Goal: Task Accomplishment & Management: Complete application form

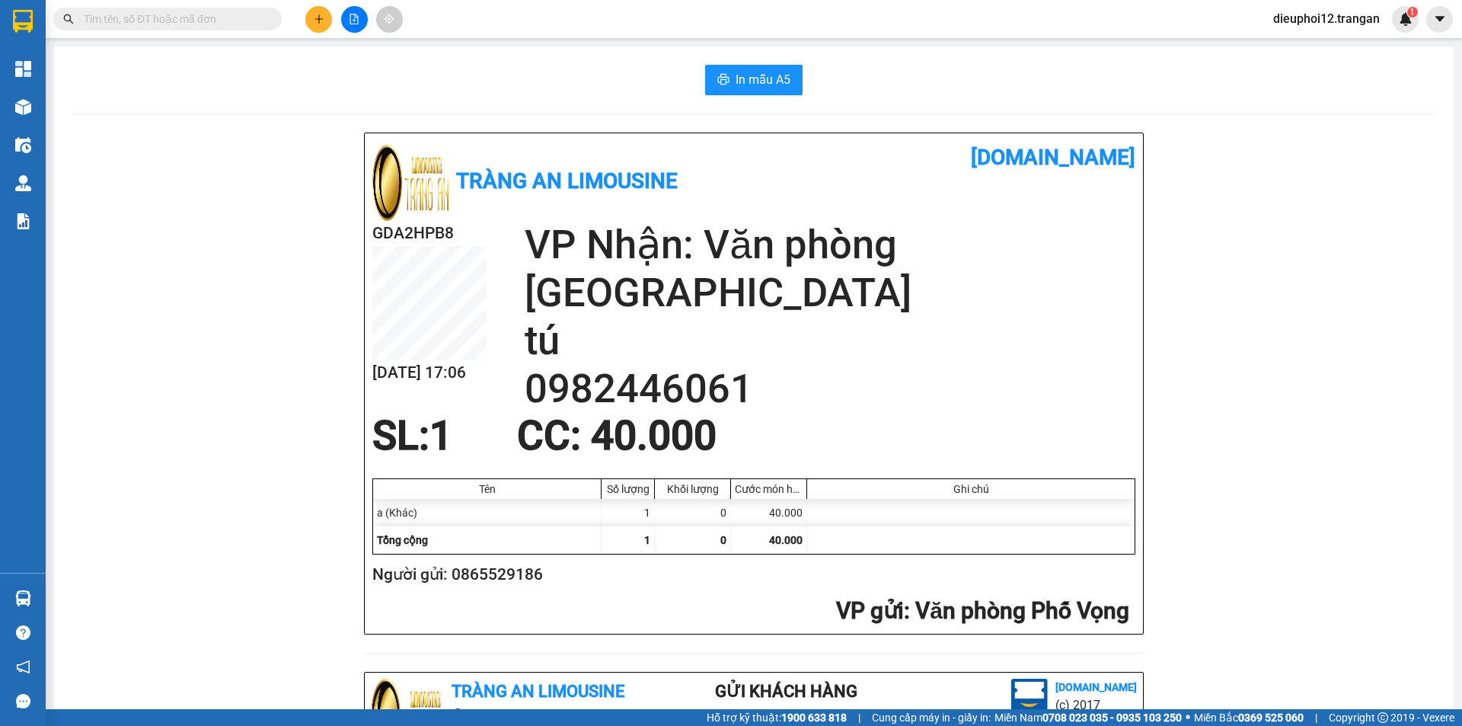
scroll to position [445, 0]
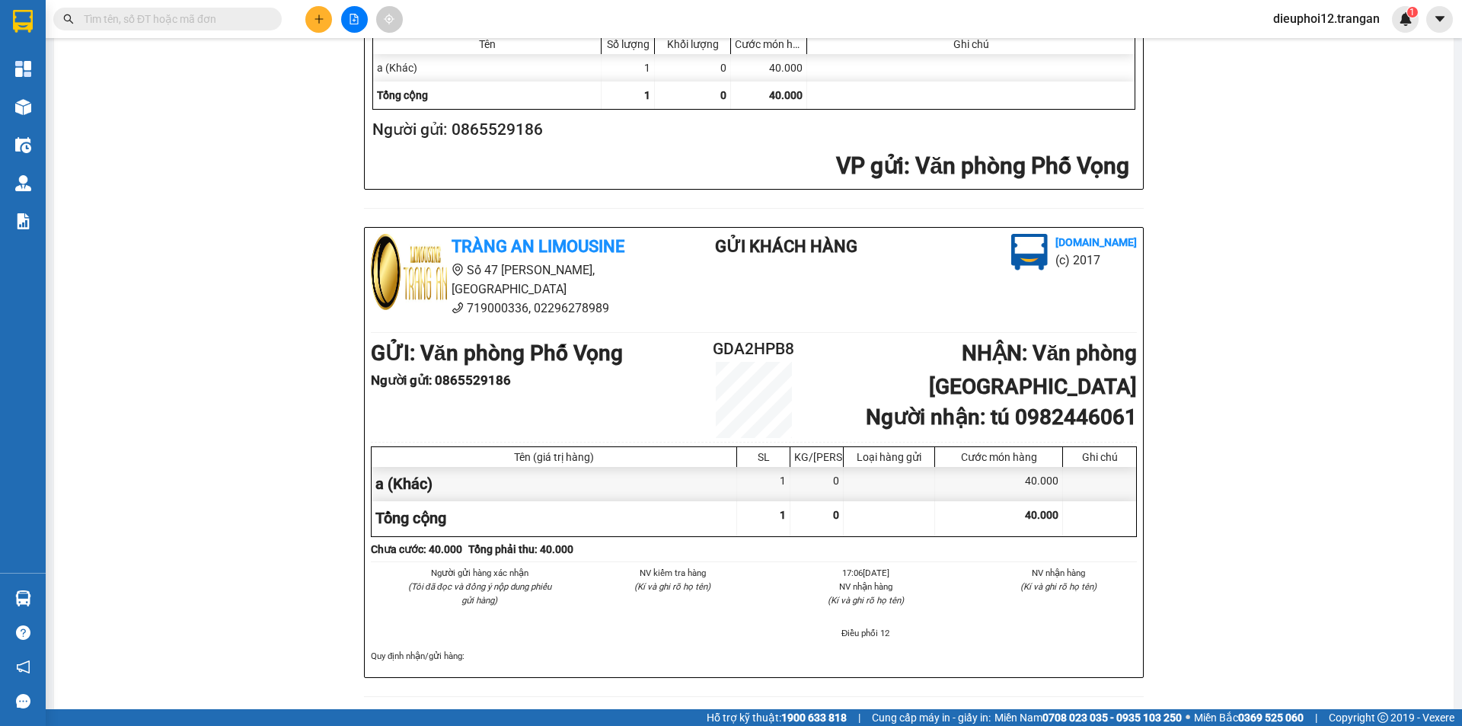
click at [315, 18] on icon "plus" at bounding box center [319, 19] width 11 height 11
click at [351, 59] on div "Tạo đơn hàng" at bounding box center [379, 57] width 66 height 17
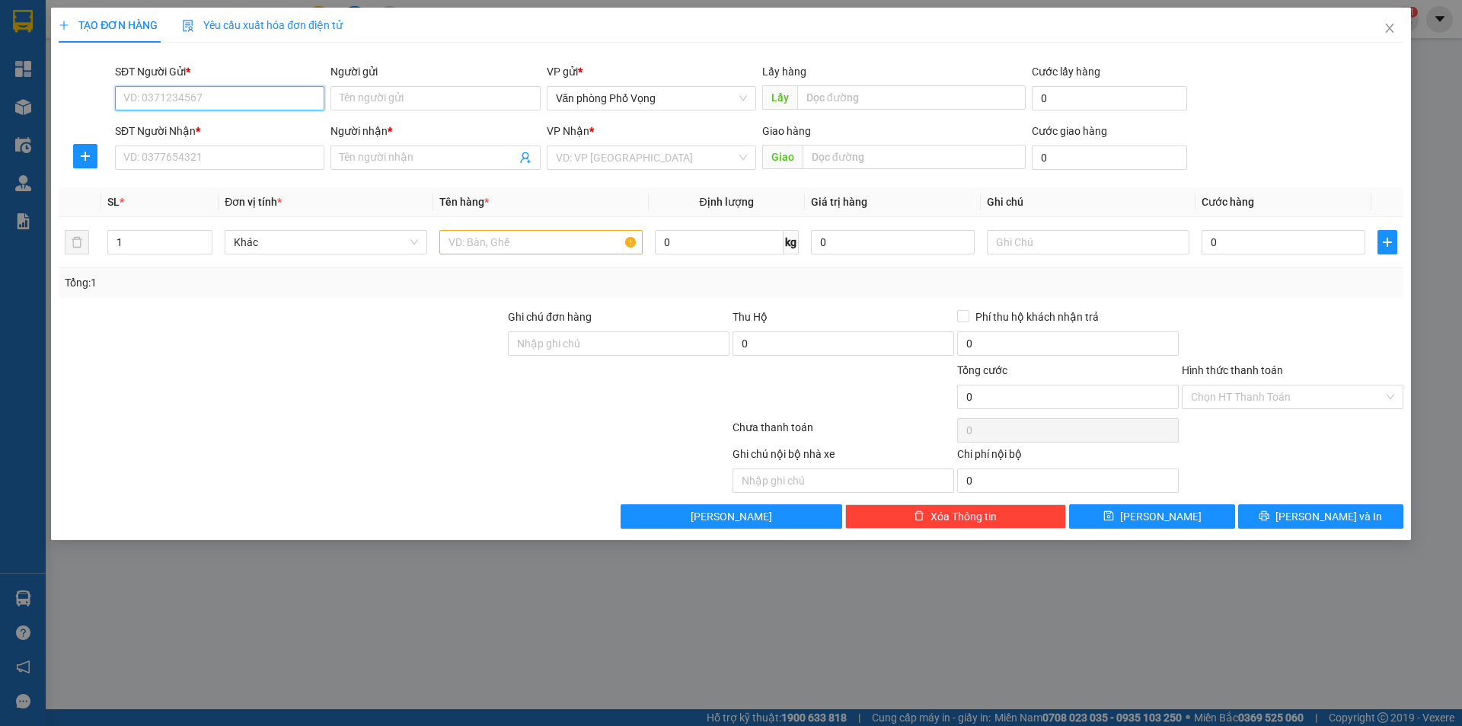
click at [197, 100] on input "SĐT Người Gửi *" at bounding box center [219, 98] width 209 height 24
click at [193, 102] on input "SĐT Người Gửi *" at bounding box center [219, 98] width 209 height 24
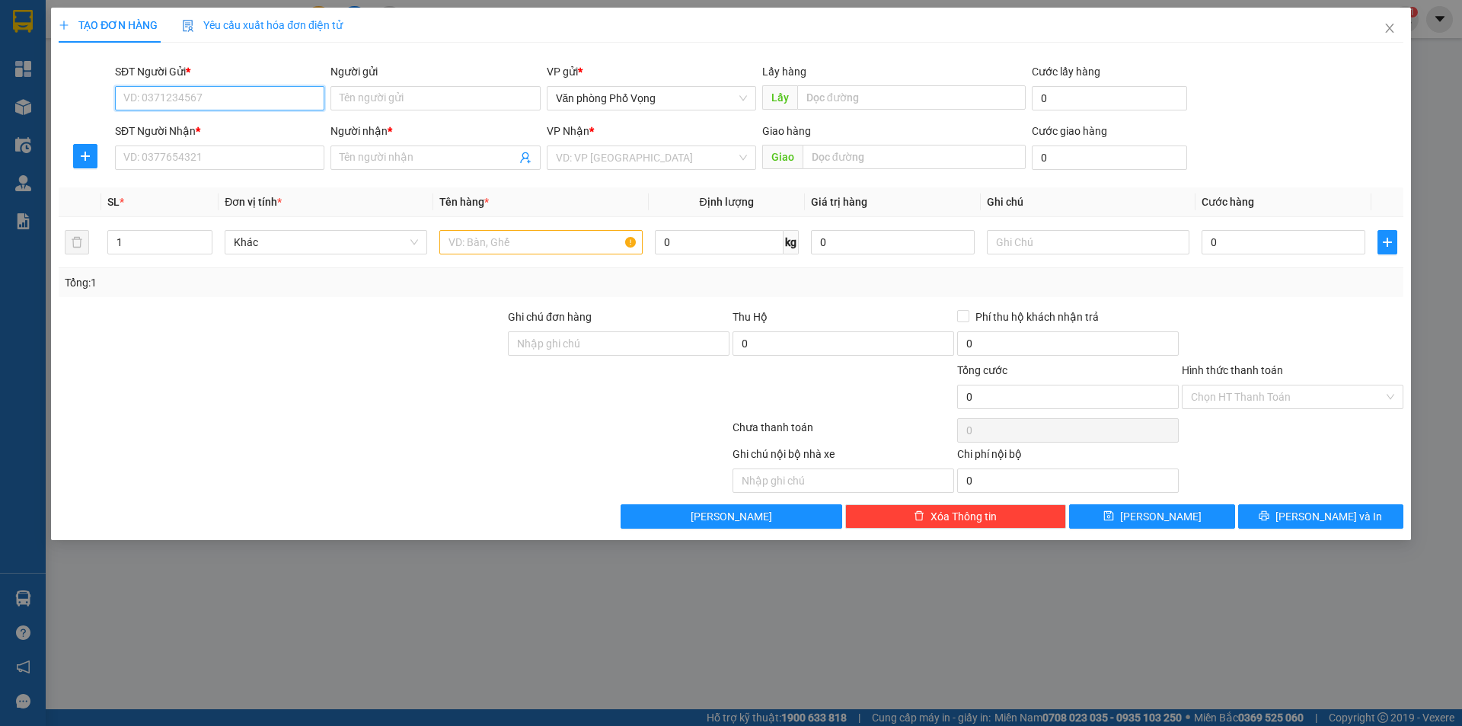
click at [197, 103] on input "SĐT Người Gửi *" at bounding box center [219, 98] width 209 height 24
click at [167, 127] on div "0975051423" at bounding box center [219, 128] width 191 height 17
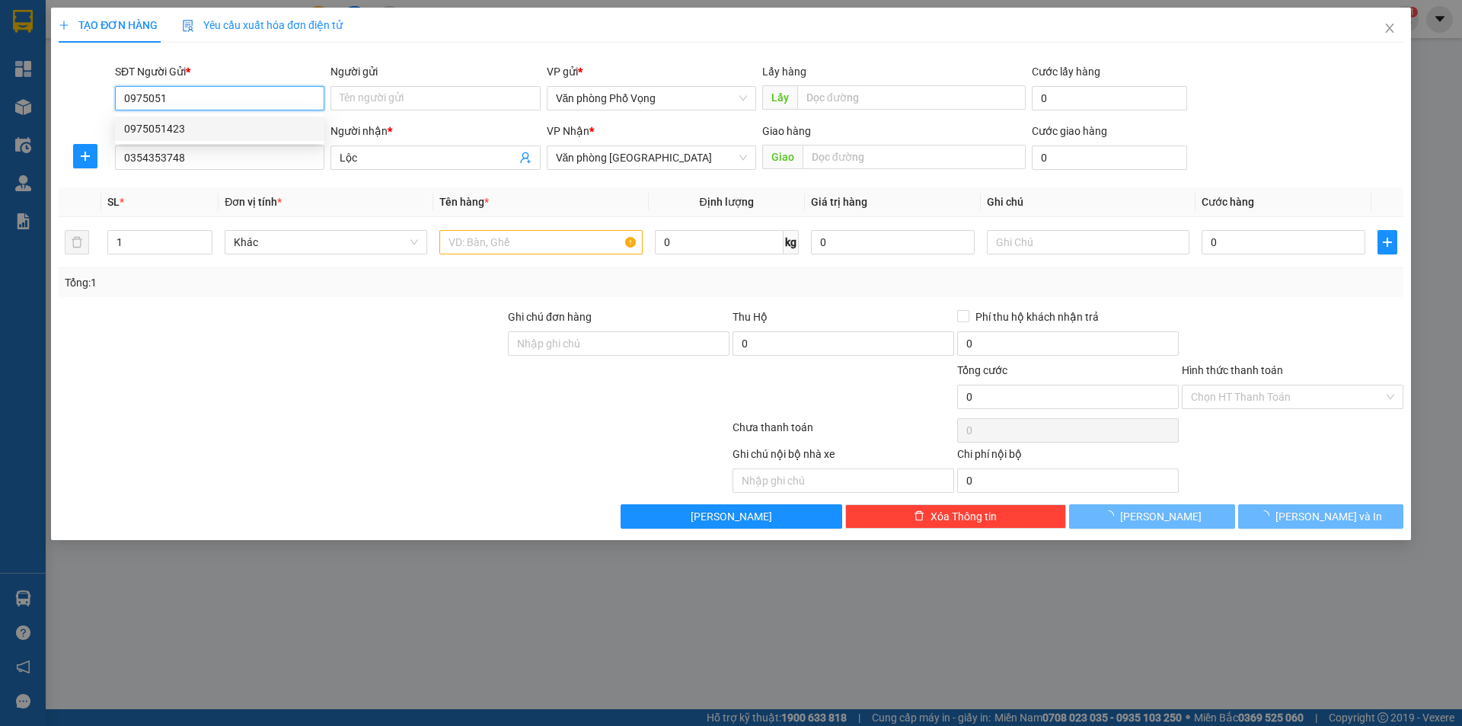
type input "0975051423"
type input "0354353748"
type input "Lộc"
type input "40.000"
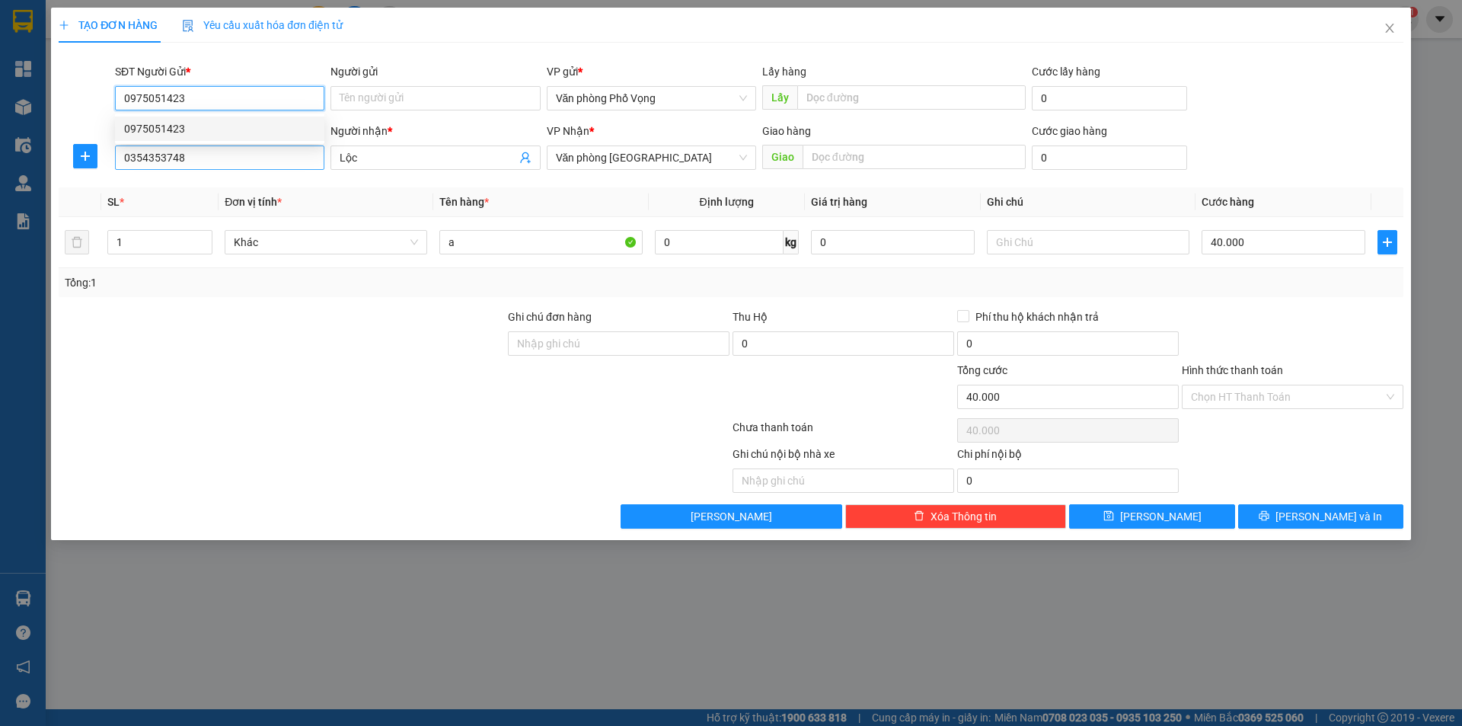
type input "0975051423"
click at [207, 155] on input "0354353748" at bounding box center [219, 157] width 209 height 24
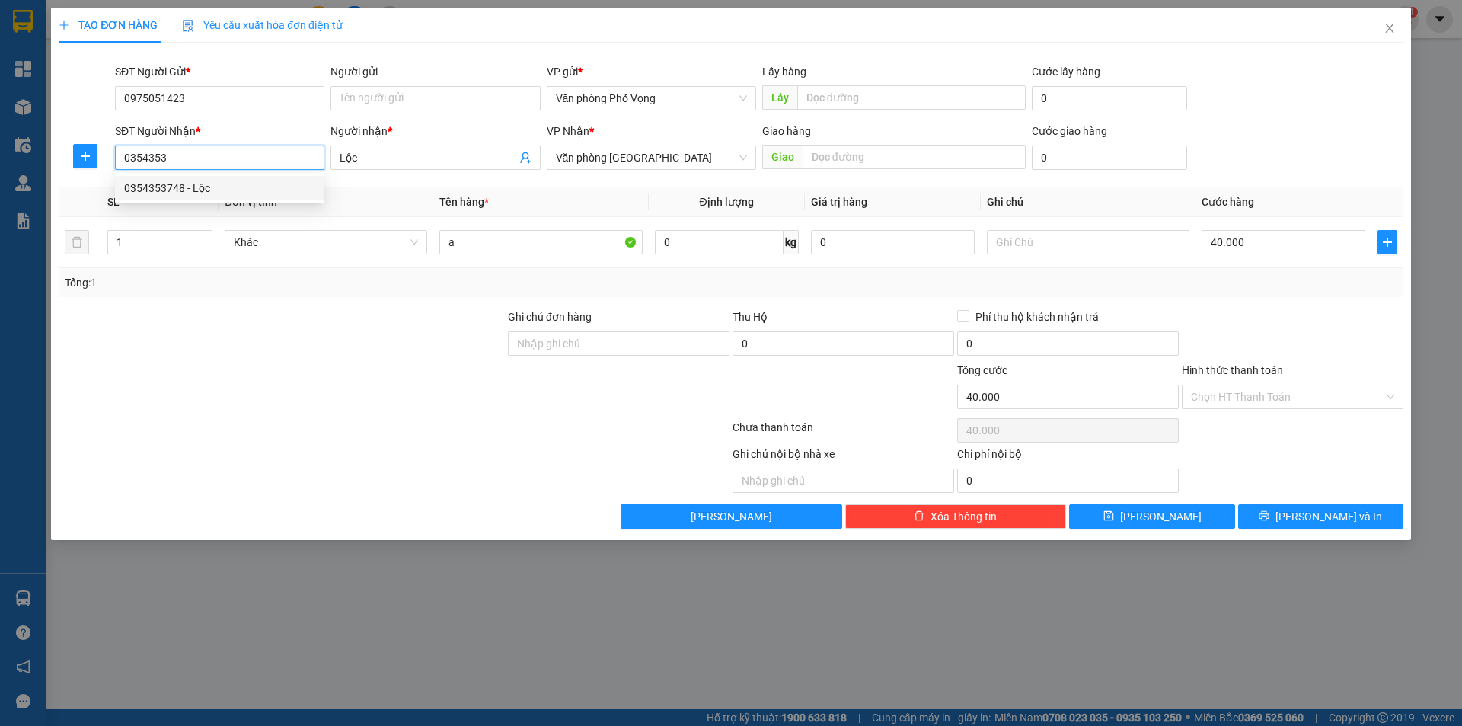
click at [179, 193] on div "0354353748 - Lộc" at bounding box center [219, 188] width 191 height 17
type input "0354353748"
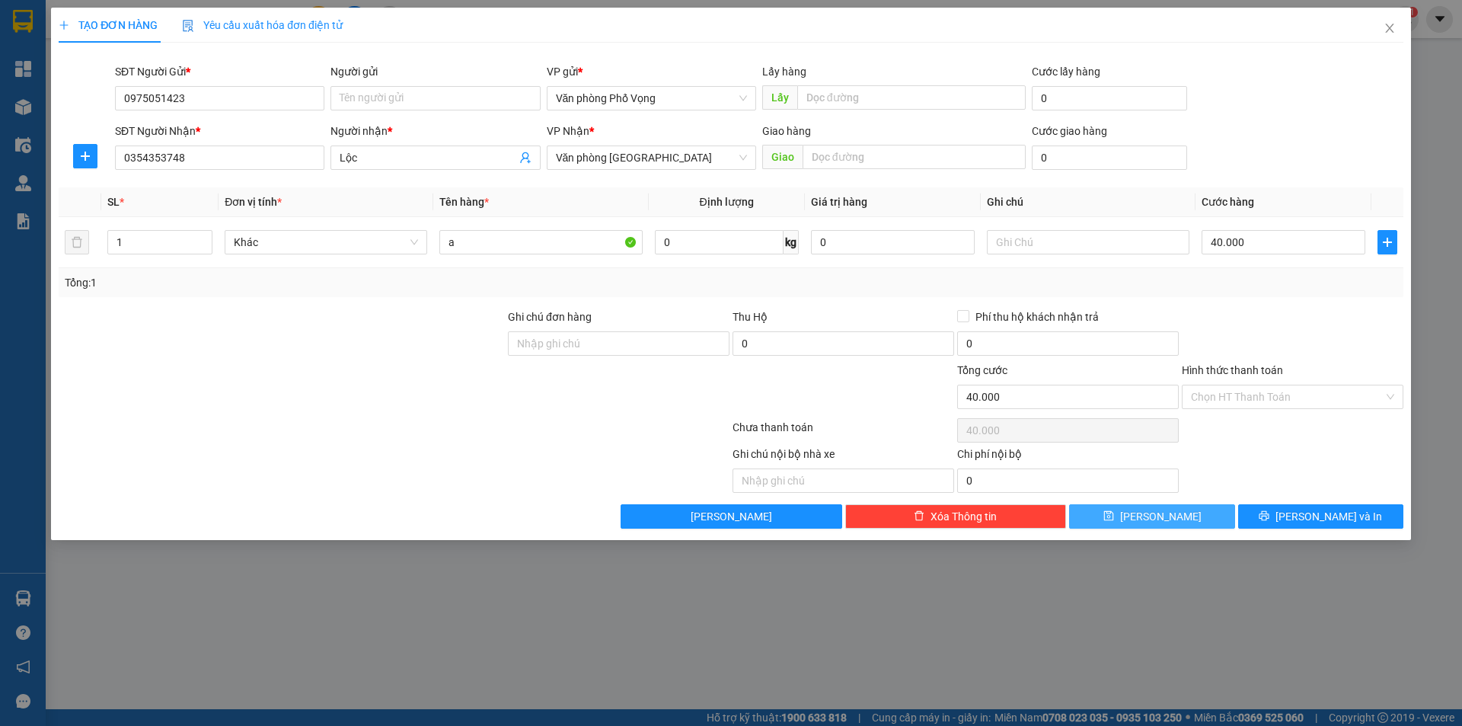
click at [1114, 519] on icon "save" at bounding box center [1109, 515] width 11 height 11
type input "0"
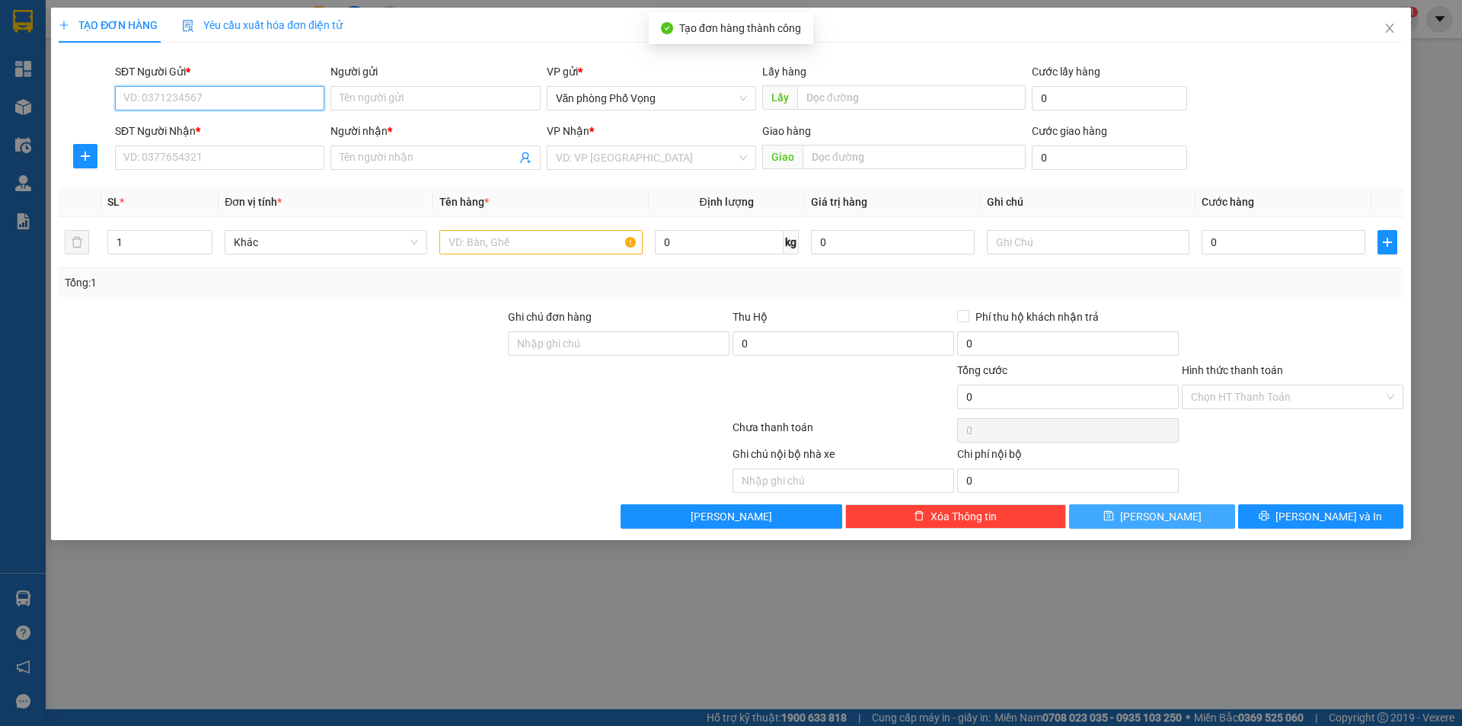
click at [204, 95] on input "SĐT Người Gửi *" at bounding box center [219, 98] width 209 height 24
click at [200, 129] on div "0975051423" at bounding box center [219, 128] width 191 height 17
type input "0975051423"
type input "0354353748"
type input "Lộc"
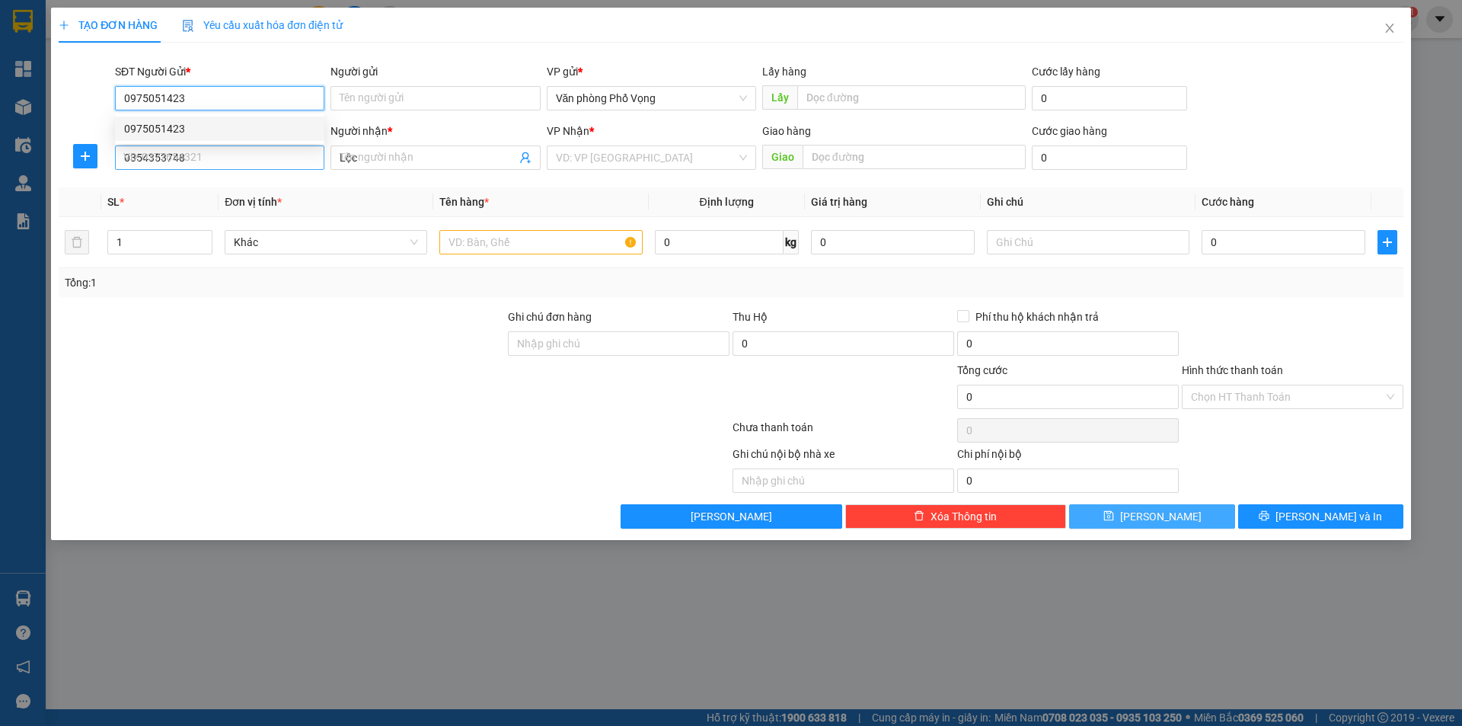
type input "40.000"
type input "0975051423"
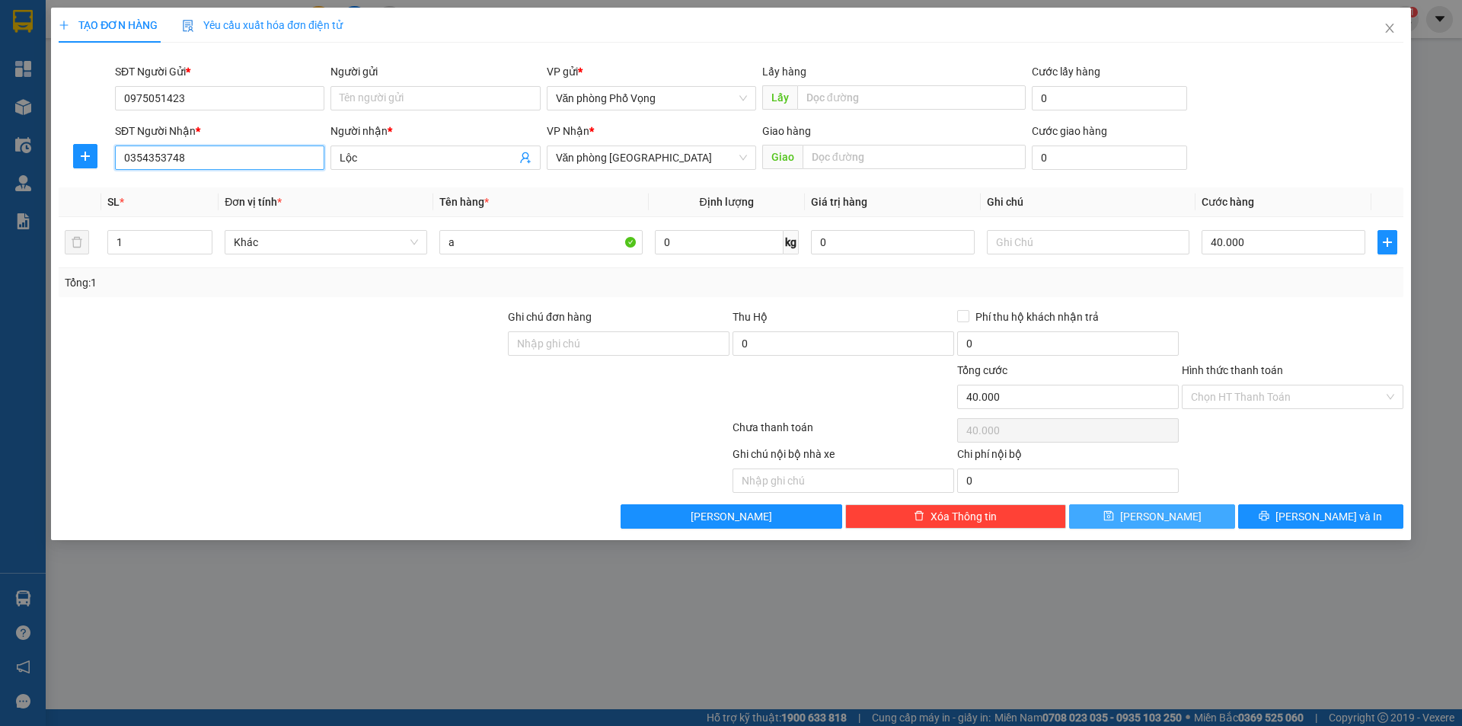
click at [215, 157] on input "0354353748" at bounding box center [219, 157] width 209 height 24
type input "0813695395"
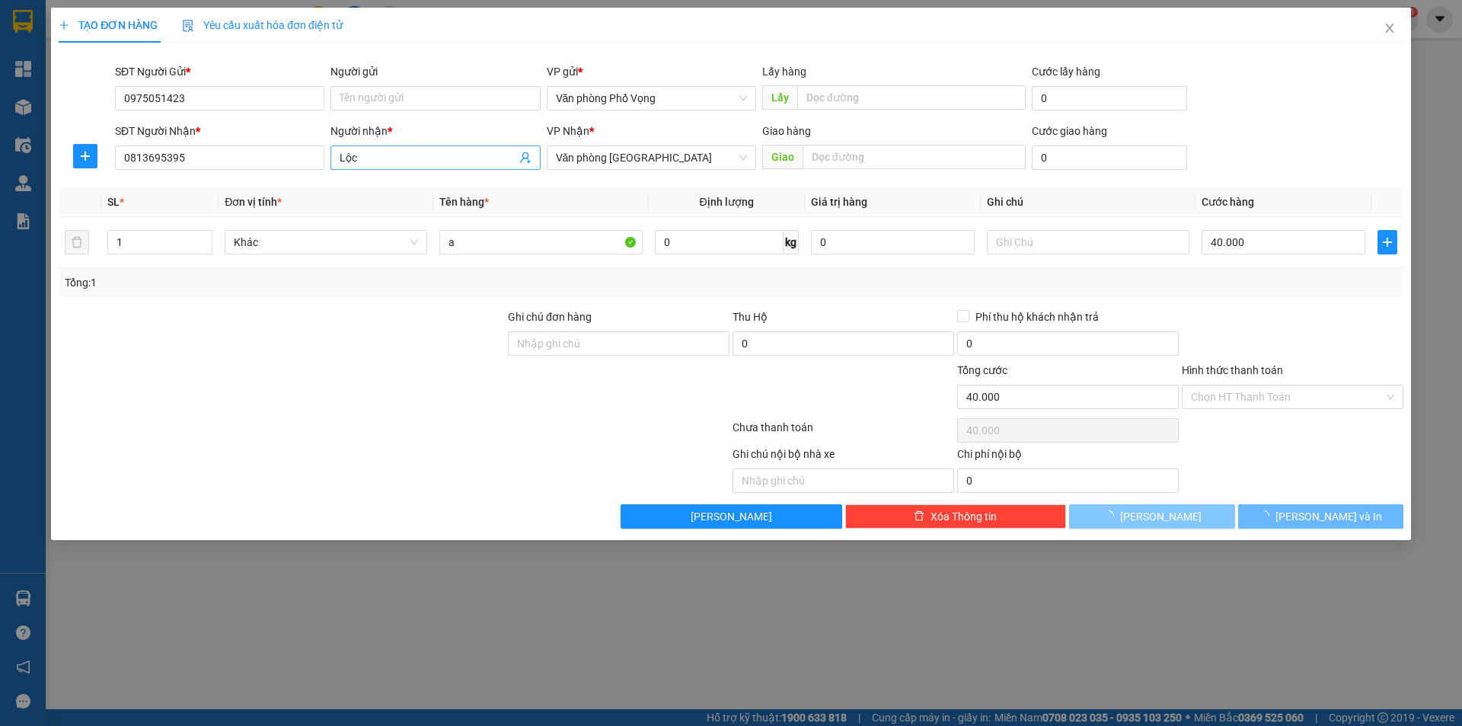
click at [388, 158] on input "Lộc" at bounding box center [428, 157] width 176 height 17
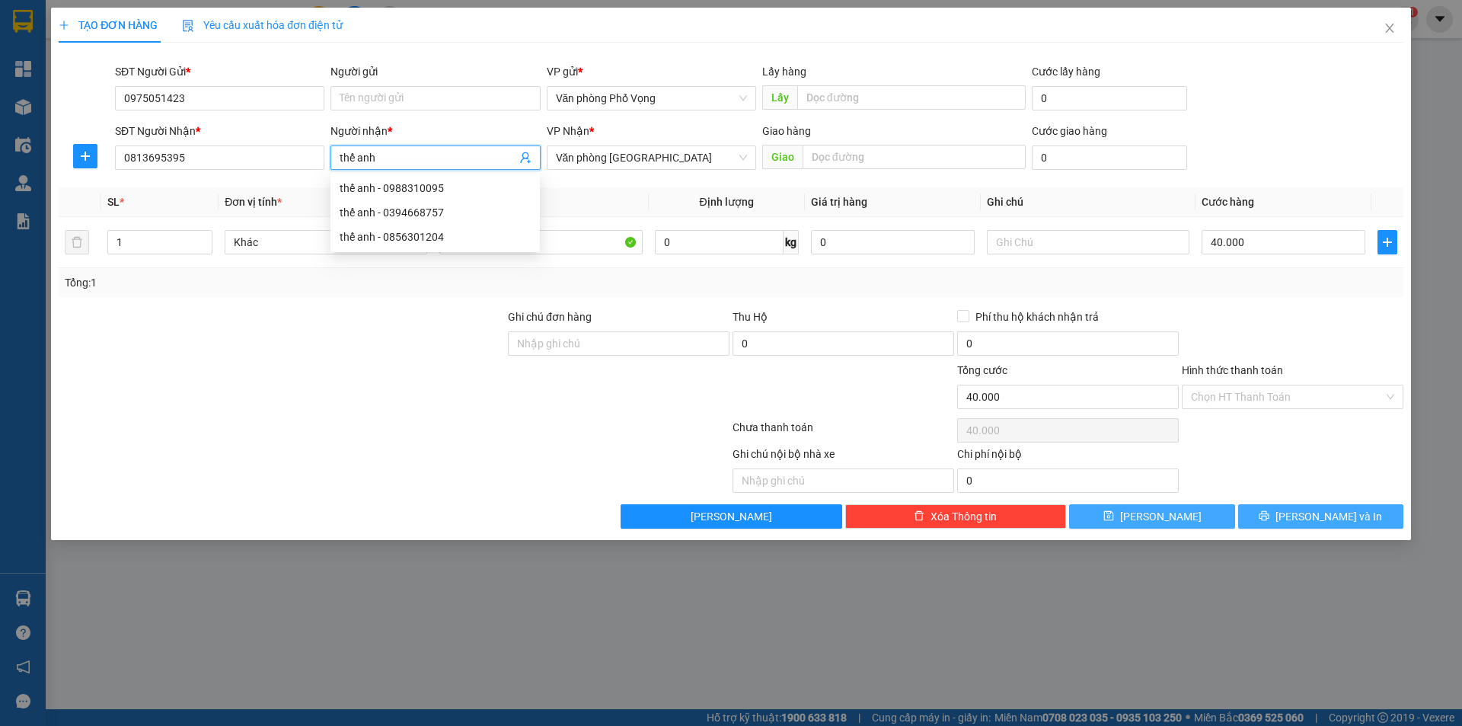
type input "thế anh"
click at [1329, 512] on span "[PERSON_NAME] và In" at bounding box center [1329, 516] width 107 height 17
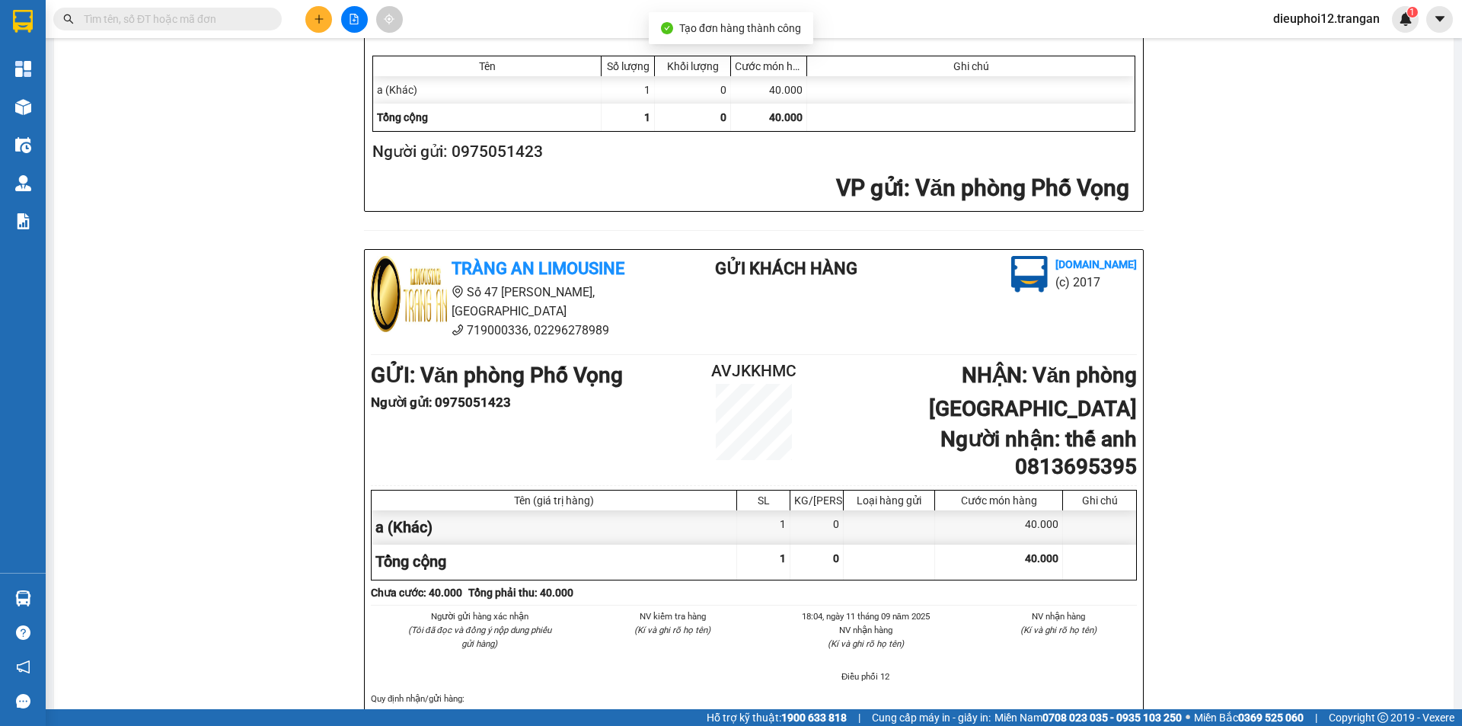
scroll to position [445, 0]
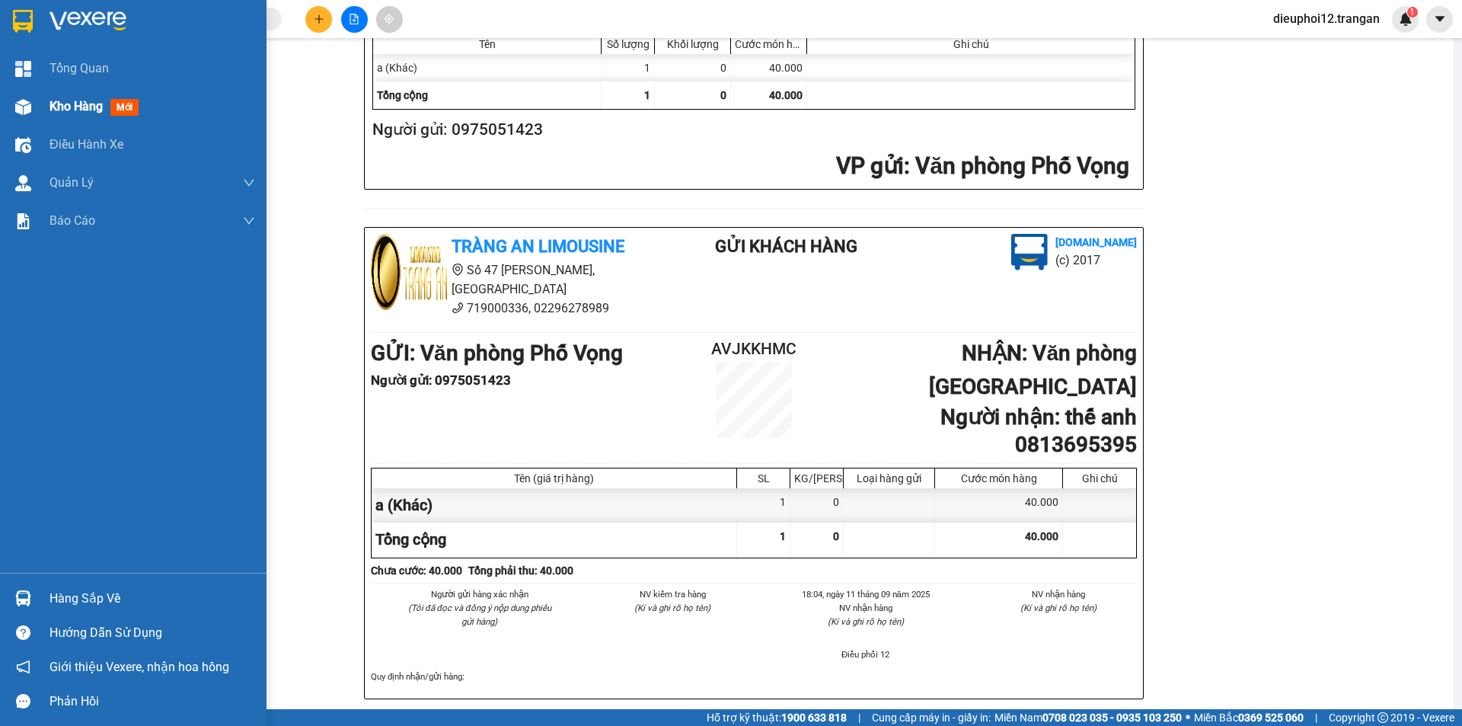
click at [27, 107] on img at bounding box center [23, 107] width 16 height 16
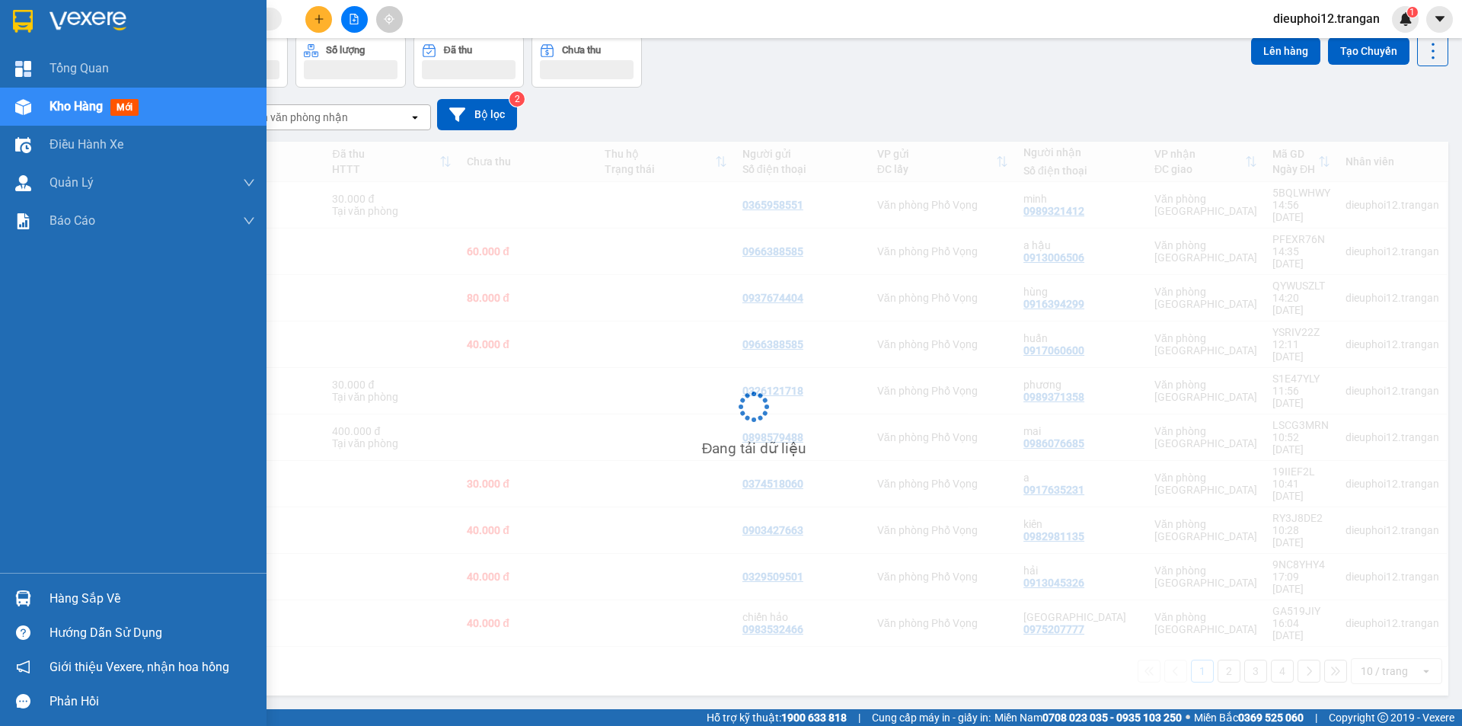
click at [55, 110] on span "Kho hàng" at bounding box center [76, 106] width 53 height 14
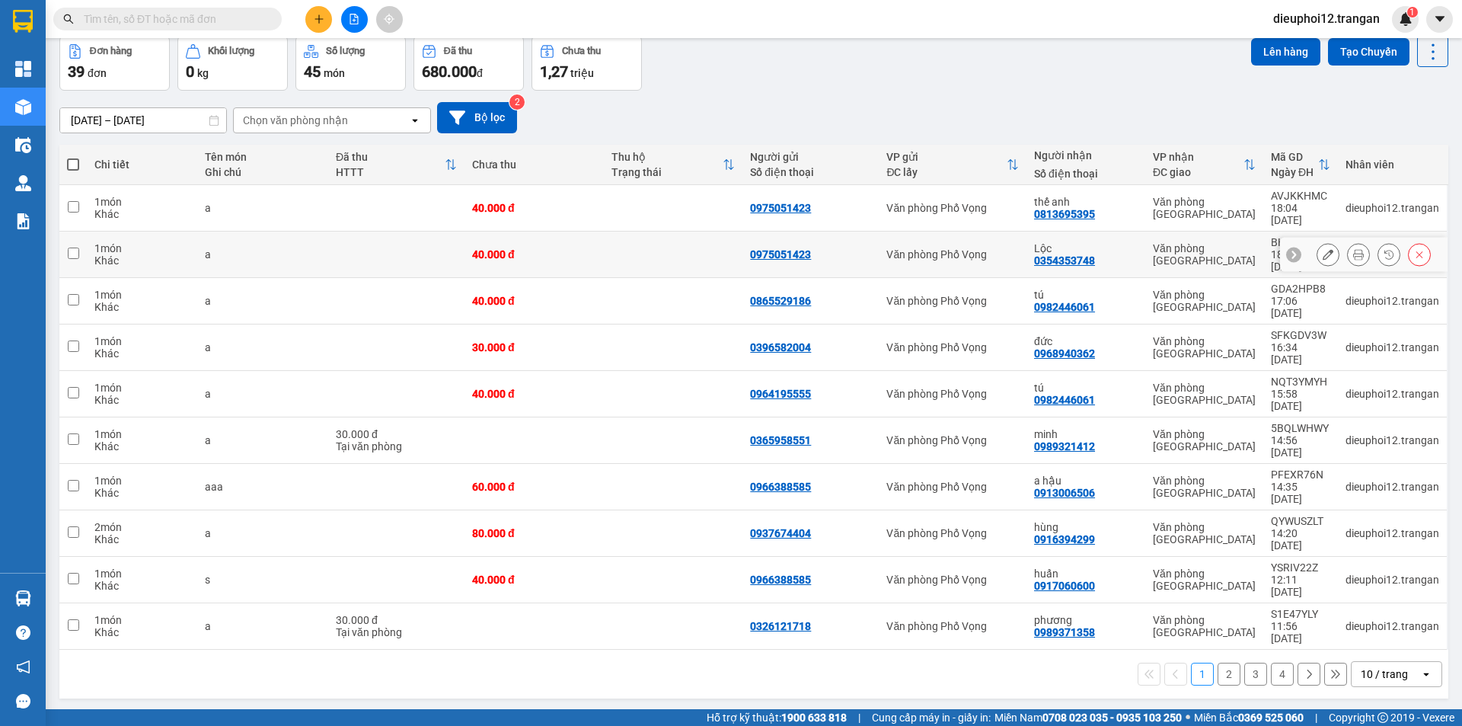
click at [1353, 249] on icon at bounding box center [1358, 254] width 11 height 11
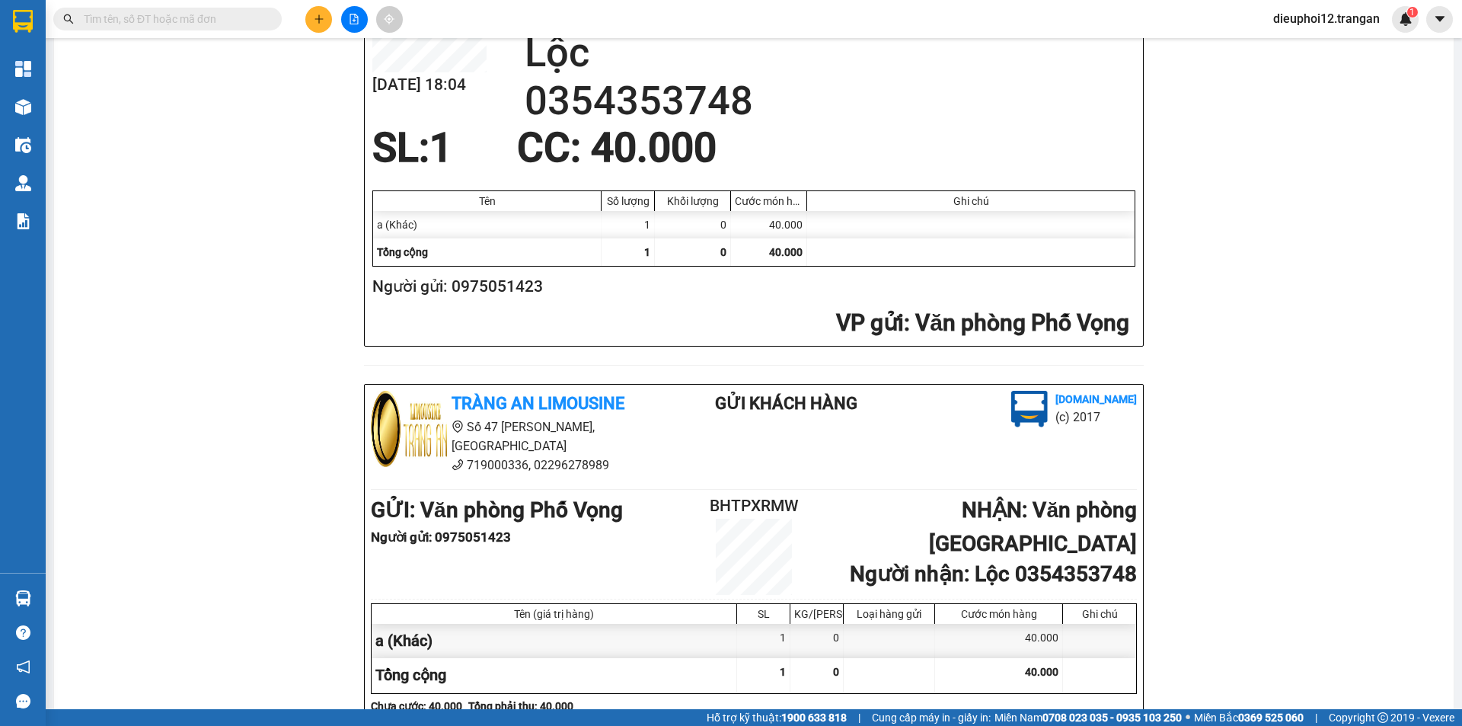
scroll to position [445, 0]
